Goal: Transaction & Acquisition: Purchase product/service

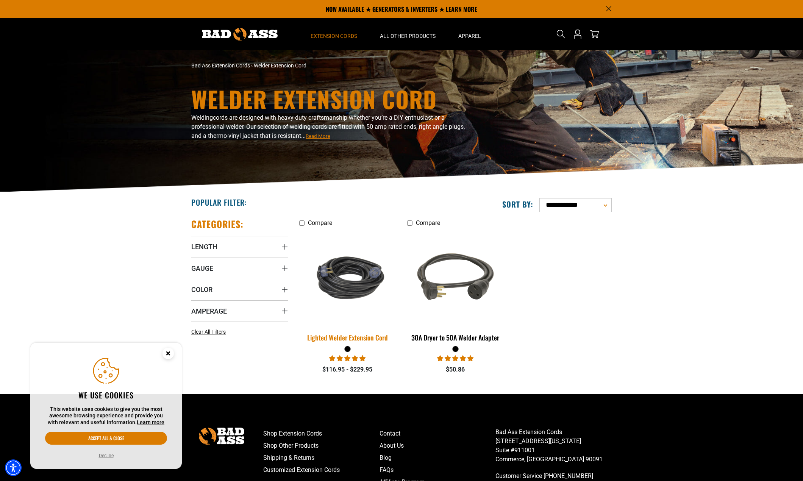
click at [341, 336] on div "Lighted Welder Extension Cord" at bounding box center [347, 337] width 97 height 7
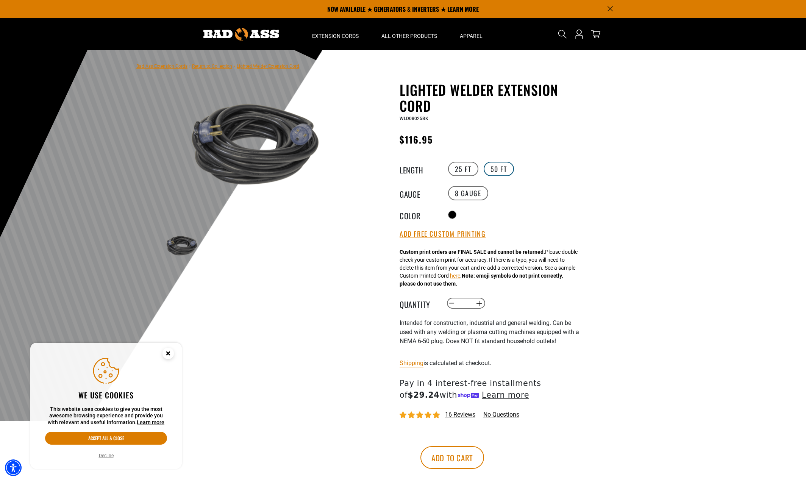
click at [495, 165] on label "50 FT" at bounding box center [499, 169] width 30 height 14
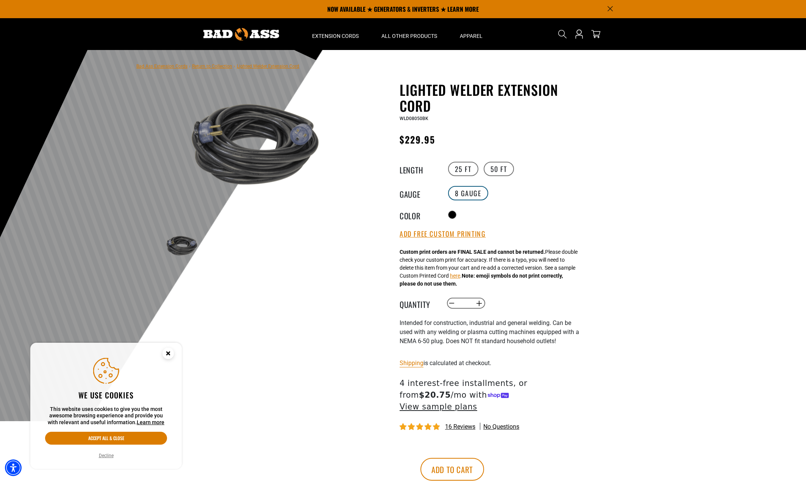
click at [470, 194] on label "8 Gauge" at bounding box center [468, 193] width 40 height 14
click at [543, 188] on div "8 Gauge" at bounding box center [515, 193] width 139 height 17
click at [302, 159] on img at bounding box center [250, 144] width 183 height 122
click at [167, 281] on main-product-gallery "1 of 1 Previous Next Previous Next 1 2" at bounding box center [250, 191] width 216 height 218
